Goal: Find specific page/section: Find specific page/section

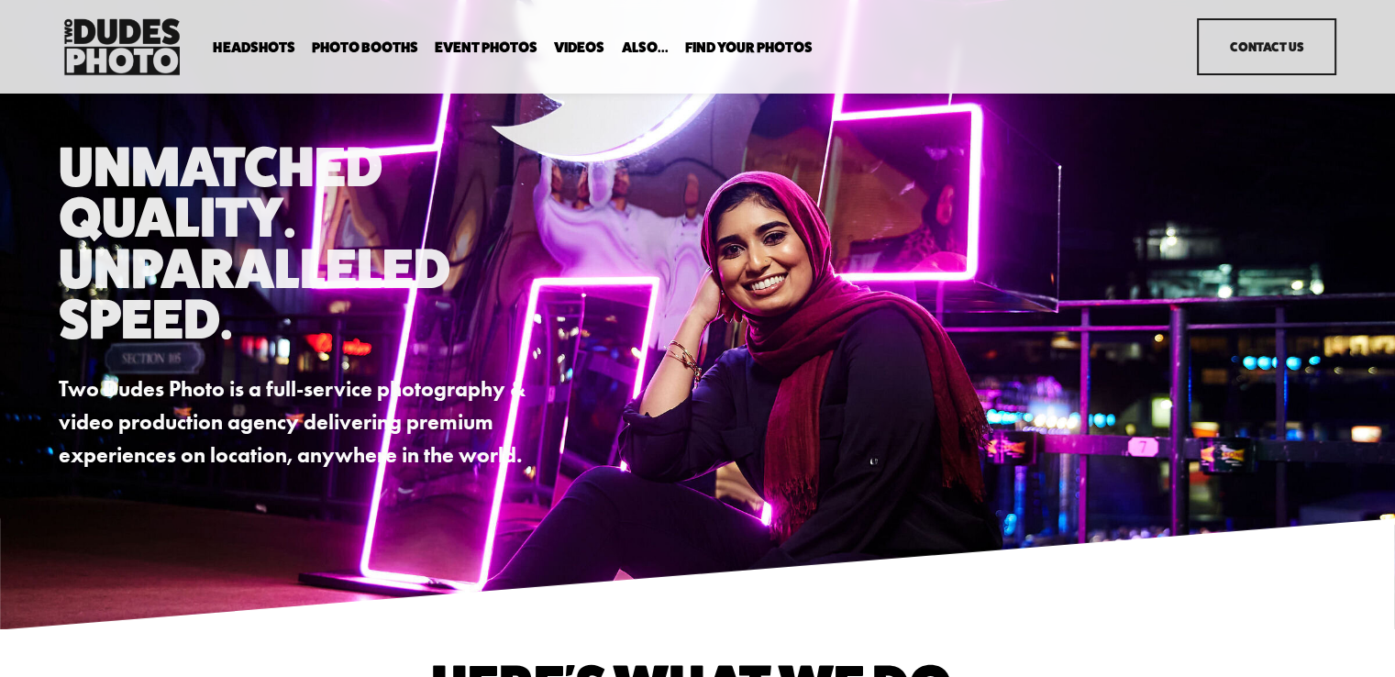
click at [470, 48] on link "Event Photos" at bounding box center [486, 47] width 103 height 17
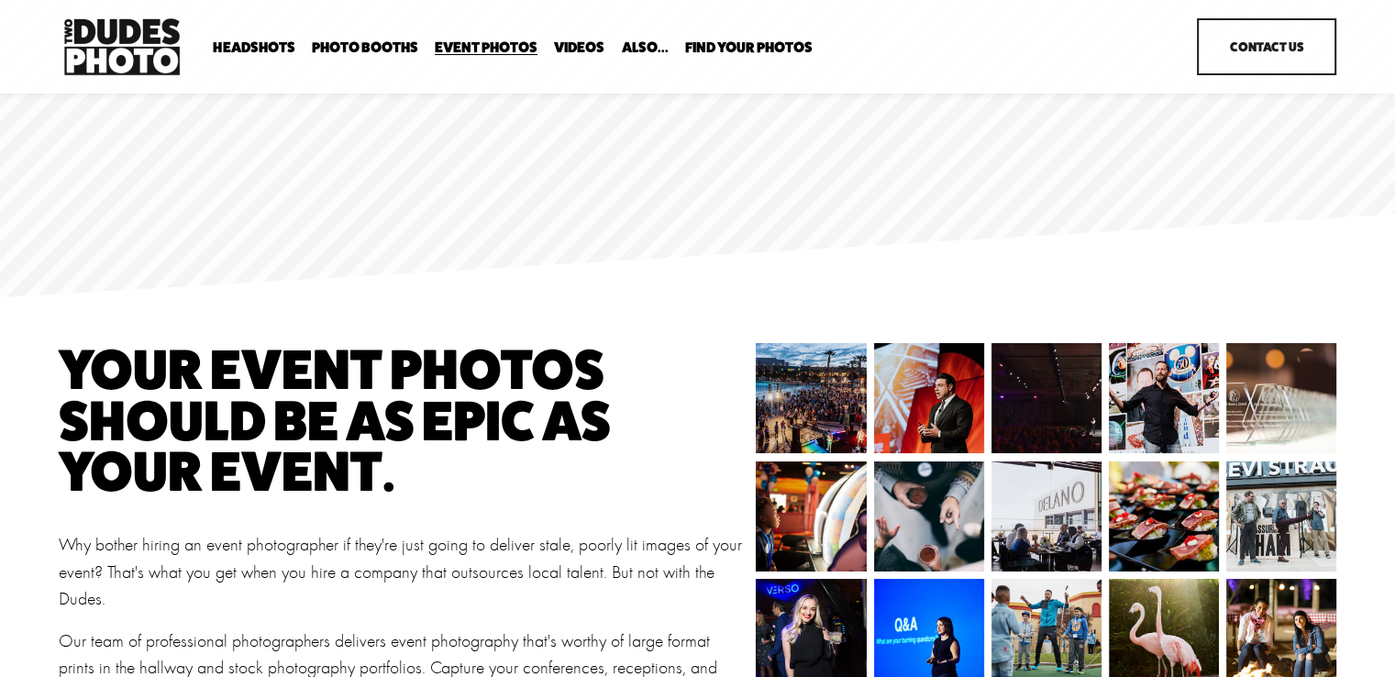
click at [374, 50] on span "Photo Booths" at bounding box center [365, 47] width 106 height 15
click at [0, 0] on span "Expo Headshots" at bounding box center [0, 0] width 0 height 0
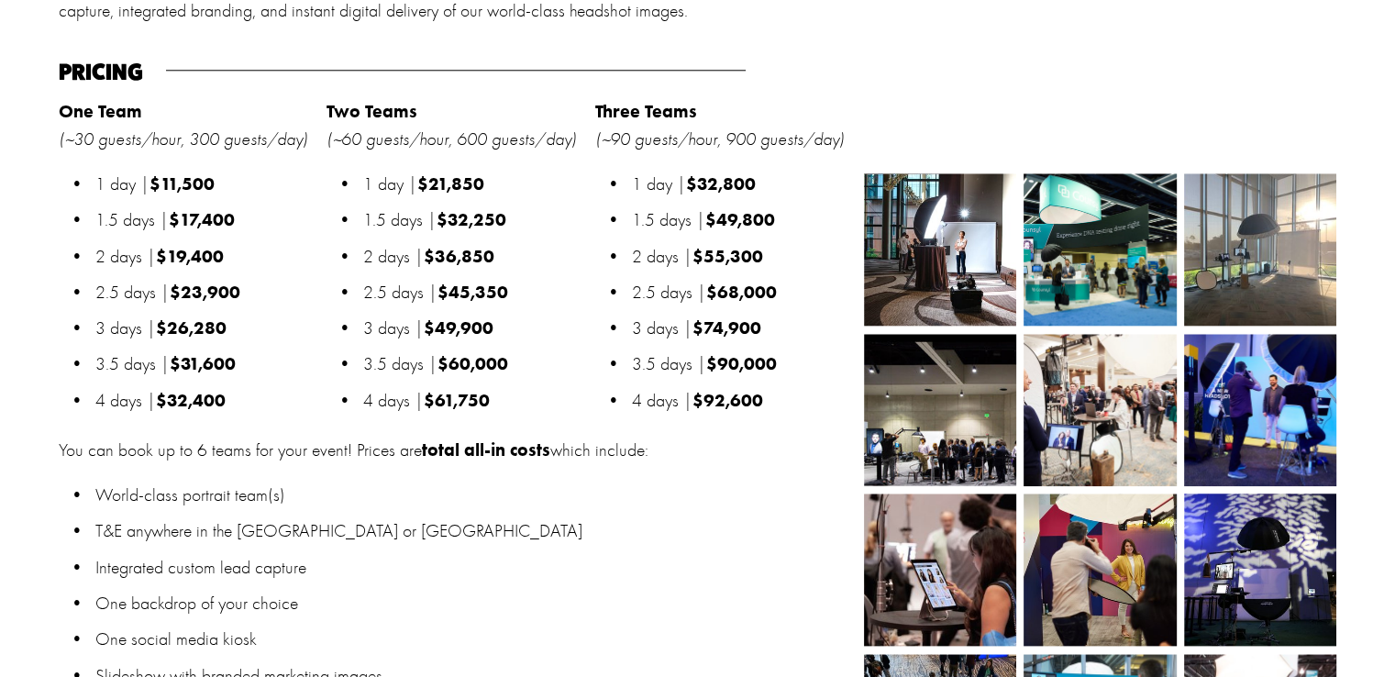
scroll to position [1923, 0]
